Goal: Task Accomplishment & Management: Complete application form

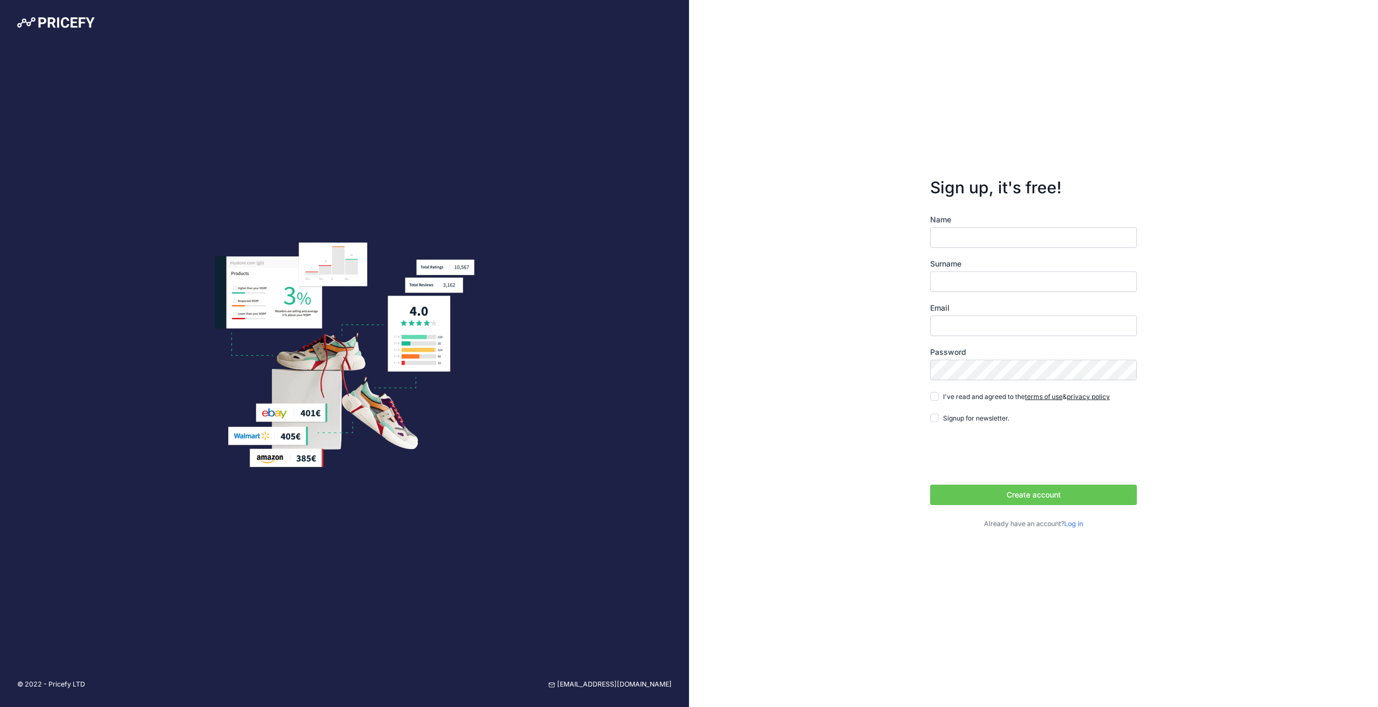
click at [999, 230] on input "Name" at bounding box center [1033, 237] width 207 height 20
type input "[PERSON_NAME]"
click at [993, 330] on input "Email" at bounding box center [1033, 326] width 207 height 20
type input "[EMAIL_ADDRESS][DOMAIN_NAME]"
click at [936, 398] on input "I've read and agreed to the terms of use & privacy policy" at bounding box center [934, 396] width 9 height 9
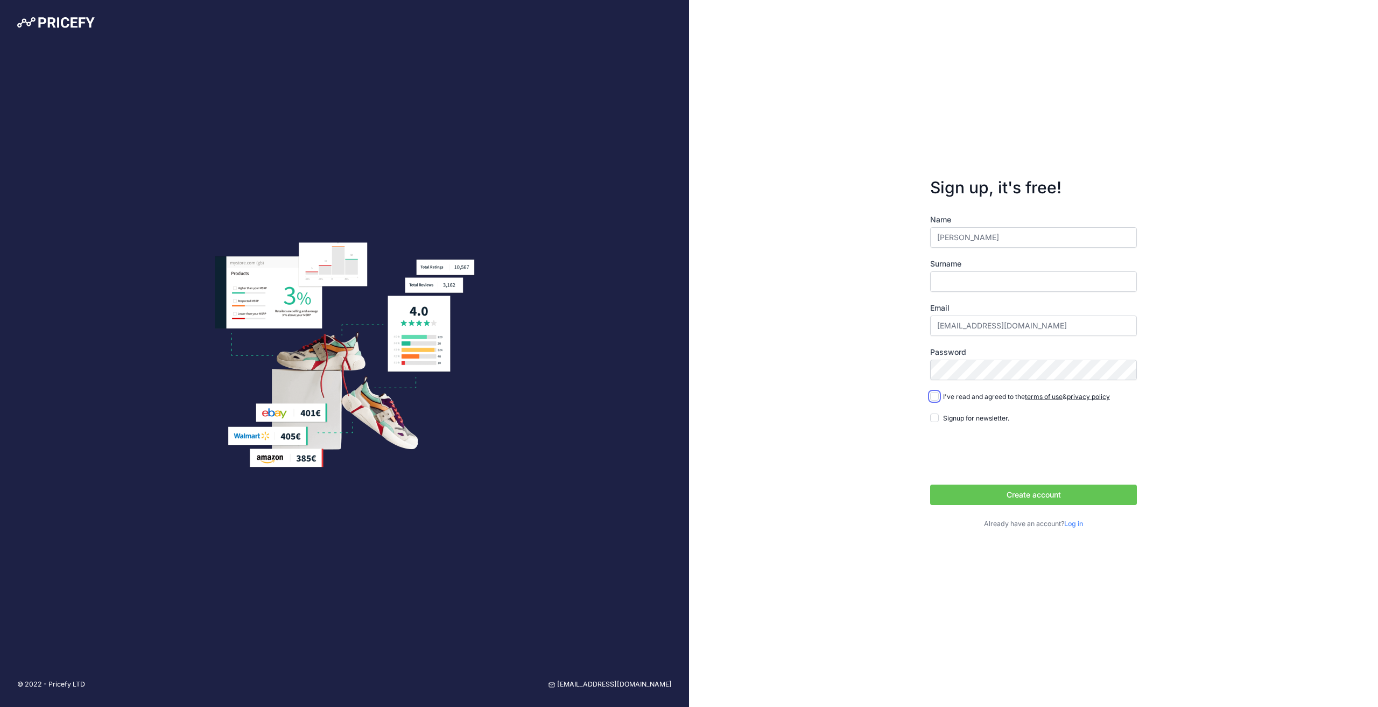
checkbox input "true"
click at [985, 485] on button "Create account" at bounding box center [1033, 495] width 207 height 20
click at [1075, 282] on input "Surname" at bounding box center [1033, 281] width 207 height 20
type input "Michael"
click at [1103, 499] on button "Create account" at bounding box center [1033, 495] width 207 height 20
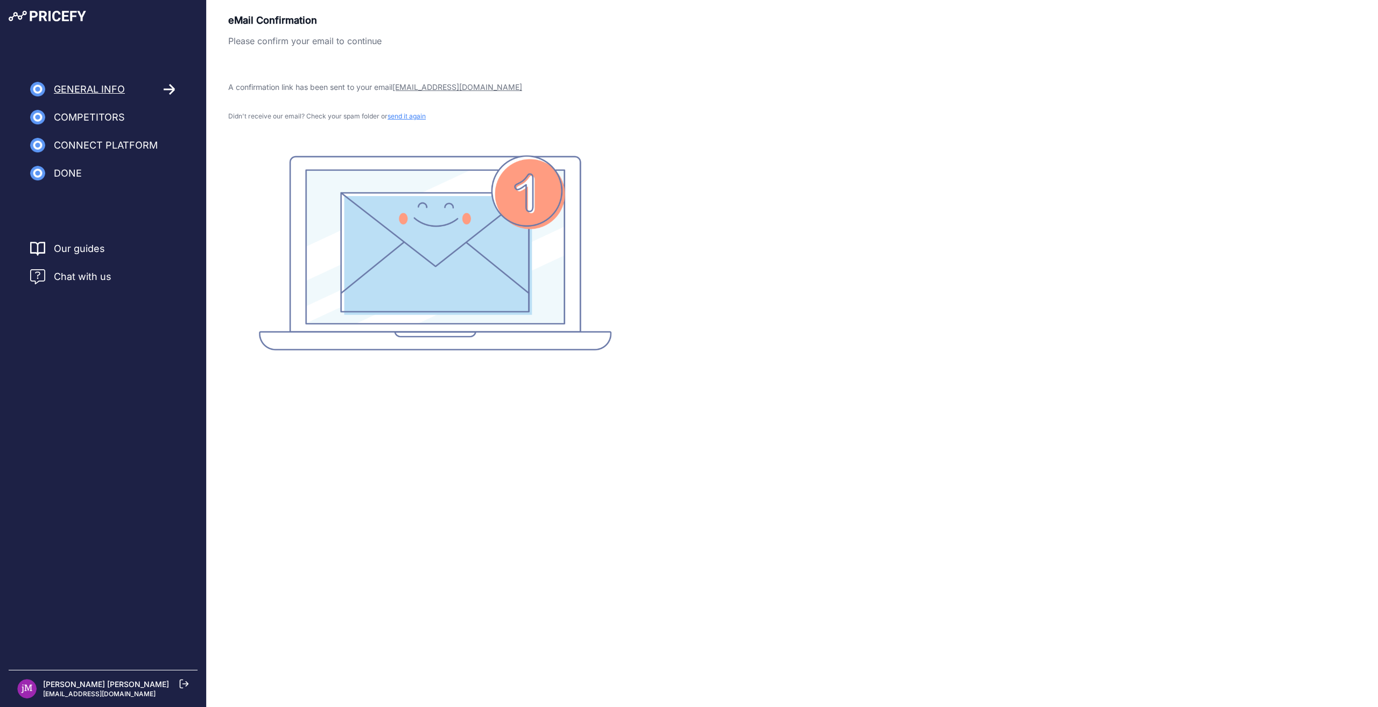
click at [88, 121] on span "Competitors" at bounding box center [89, 117] width 71 height 15
click at [165, 90] on icon at bounding box center [170, 89] width 12 height 12
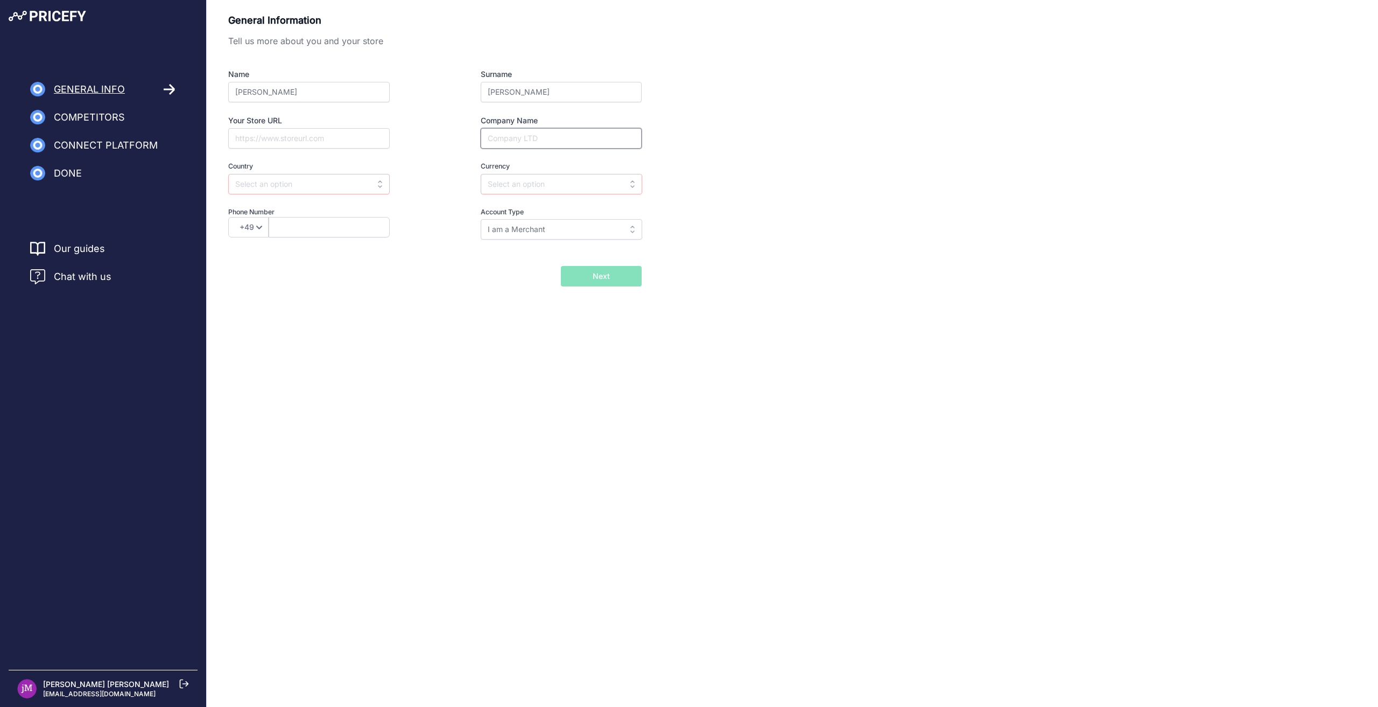
click at [519, 145] on input "Company Name" at bounding box center [561, 138] width 161 height 20
click at [576, 186] on input "text" at bounding box center [562, 184] width 162 height 20
click at [516, 268] on div "USD" at bounding box center [548, 264] width 135 height 19
type input "USD"
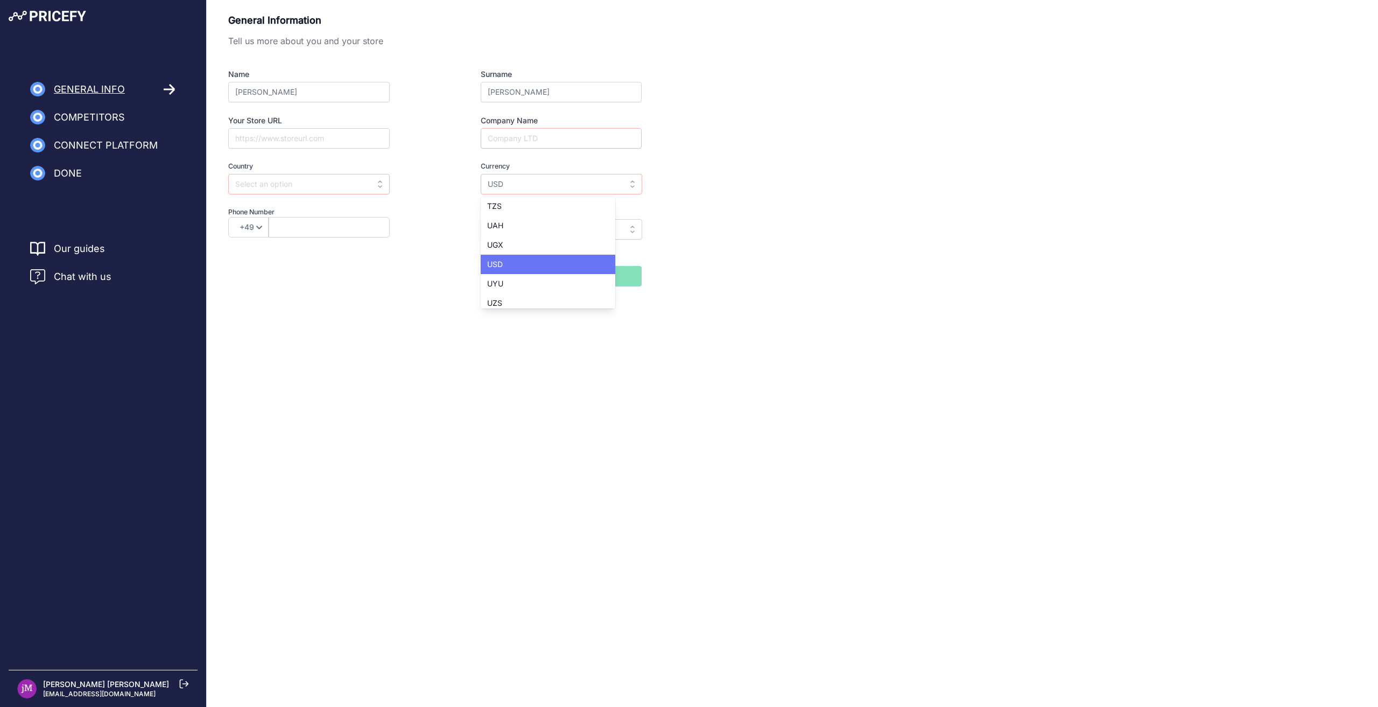
scroll to position [0, 0]
click at [576, 234] on input "I am a Merchant" at bounding box center [562, 229] width 162 height 20
click at [755, 240] on div "General Information Tell us more about you and your store Name john M adal Surn…" at bounding box center [792, 150] width 1129 height 274
type input "I am a Merchant"
click at [367, 186] on input "text" at bounding box center [309, 184] width 162 height 20
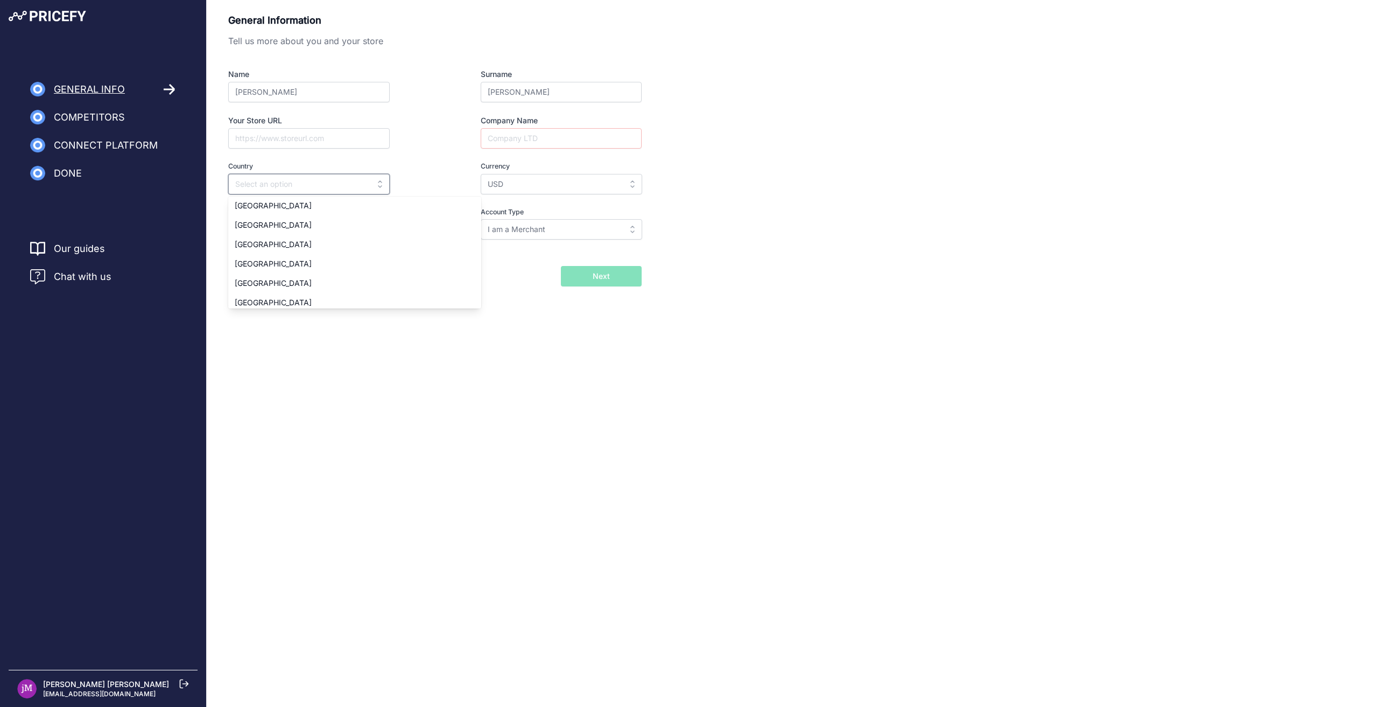
scroll to position [4401, 0]
click at [307, 256] on div "United States" at bounding box center [354, 265] width 253 height 19
type input "United States"
select select "1"
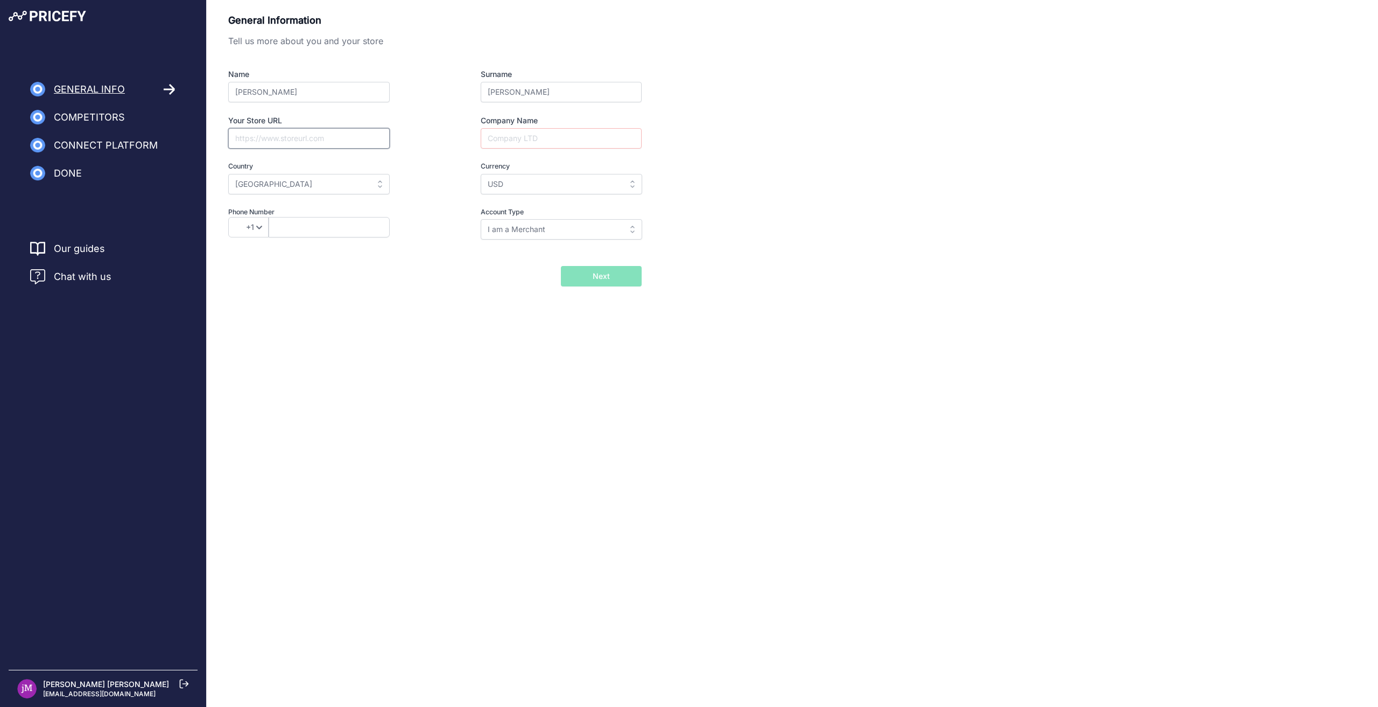
click at [314, 145] on input "Your Store URL" at bounding box center [309, 138] width 162 height 20
paste input "https://www.ebay.com/usr/jmah7132010"
type input "https://www.ebay.com/usr/jmah7132010"
click at [421, 256] on form "General Information Tell us more about you and your store Name john M adal Surn…" at bounding box center [435, 150] width 414 height 274
click at [321, 221] on input "text" at bounding box center [329, 227] width 121 height 20
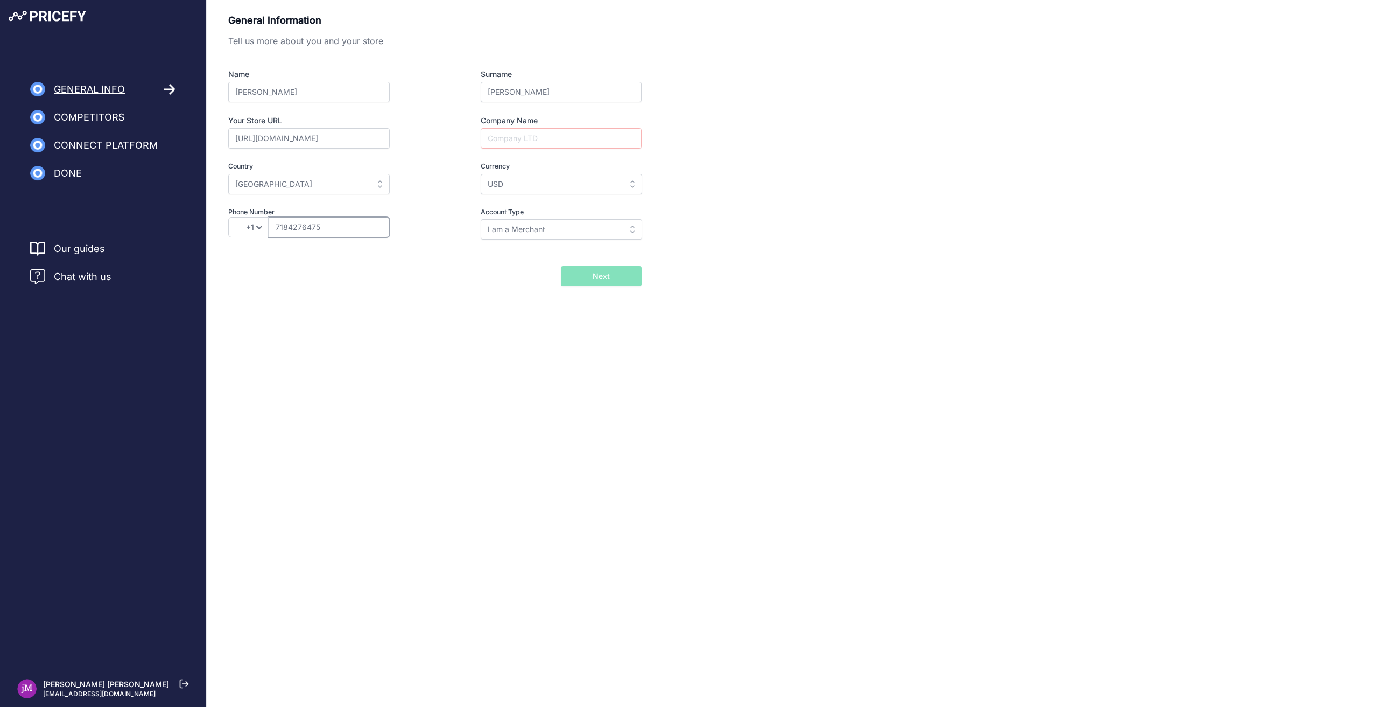
type input "7184276475"
click at [574, 142] on input "Company Name" at bounding box center [561, 138] width 161 height 20
type input "MAMT sports and fitnes"
click at [561, 266] on button "Next" at bounding box center [601, 276] width 81 height 20
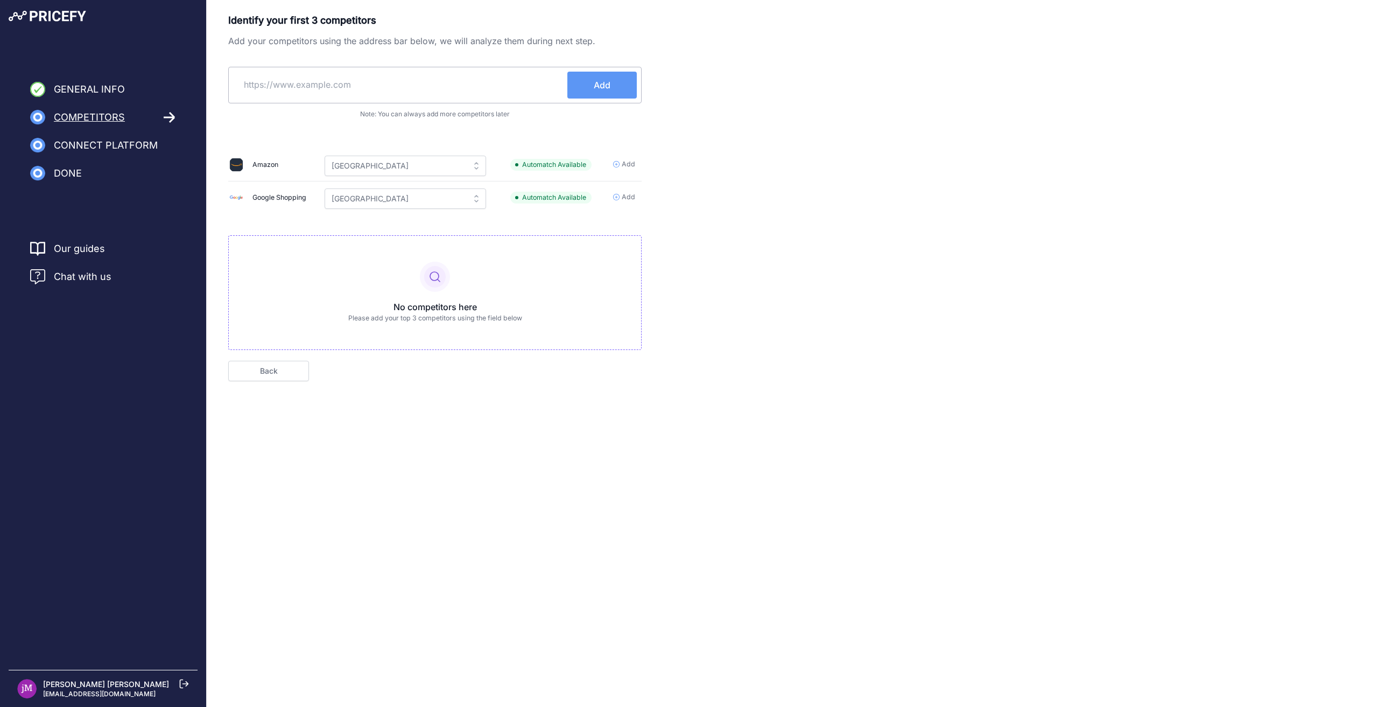
click at [442, 299] on div "No competitors here Please add your top 3 competitors using the field below" at bounding box center [435, 292] width 414 height 115
click at [478, 171] on input "[GEOGRAPHIC_DATA]" at bounding box center [406, 166] width 162 height 20
click at [389, 279] on div "United States" at bounding box center [392, 278] width 135 height 19
type input "United States"
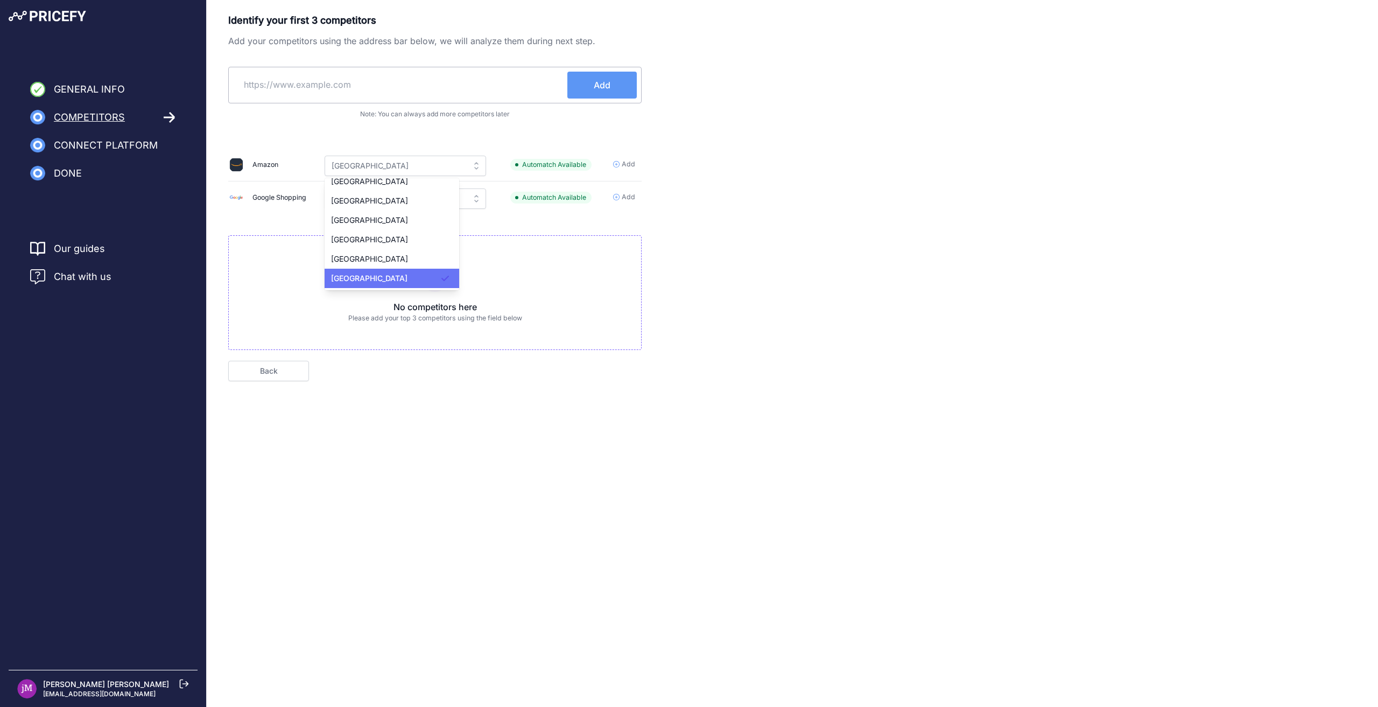
scroll to position [0, 0]
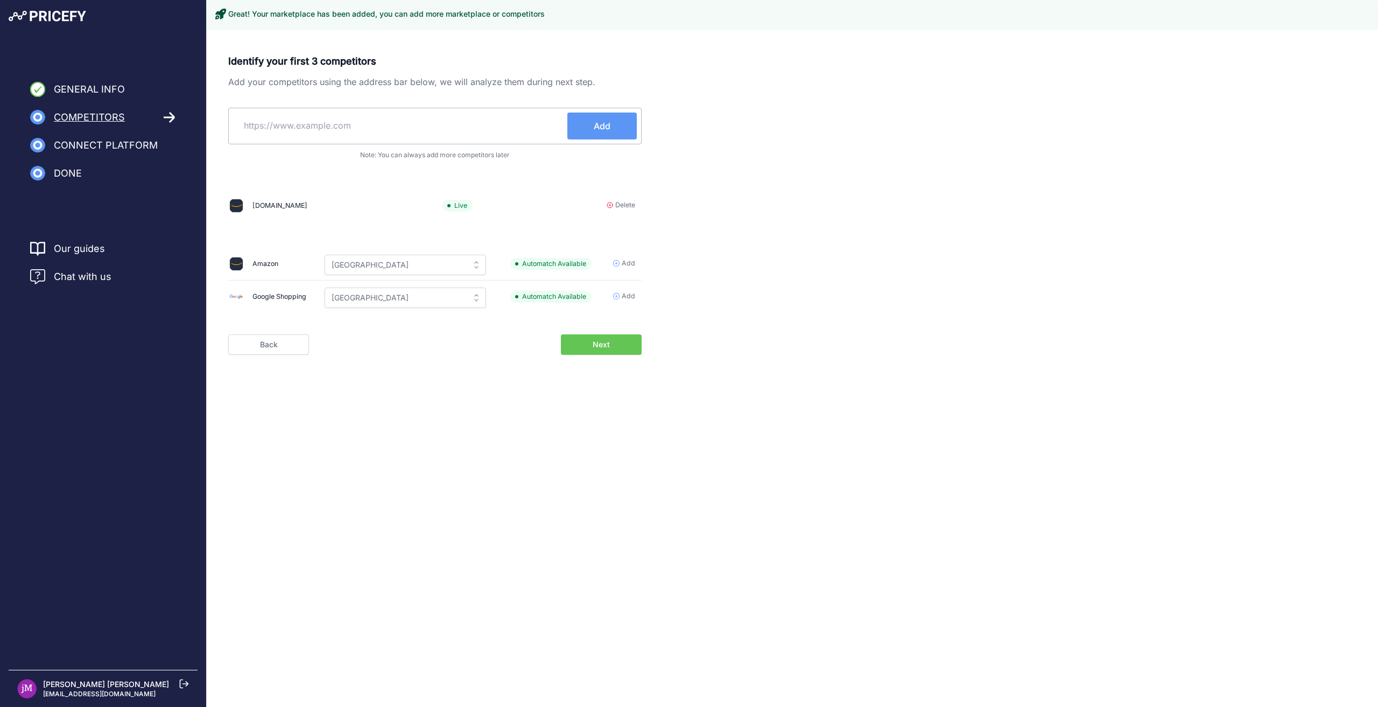
click at [621, 355] on div "Identify your first 3 competitors Add your competitors using the address bar be…" at bounding box center [793, 221] width 1172 height 361
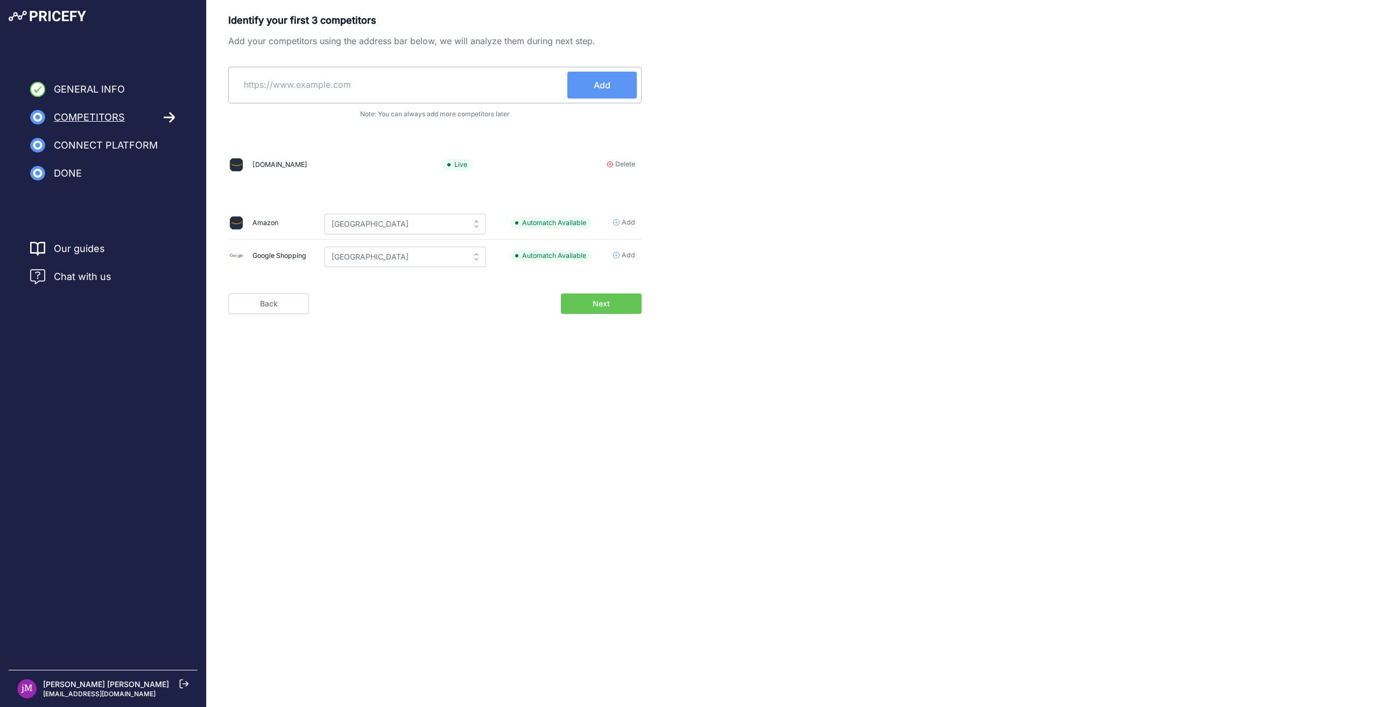
click at [624, 303] on button "Next" at bounding box center [601, 303] width 81 height 20
